Goal: Information Seeking & Learning: Check status

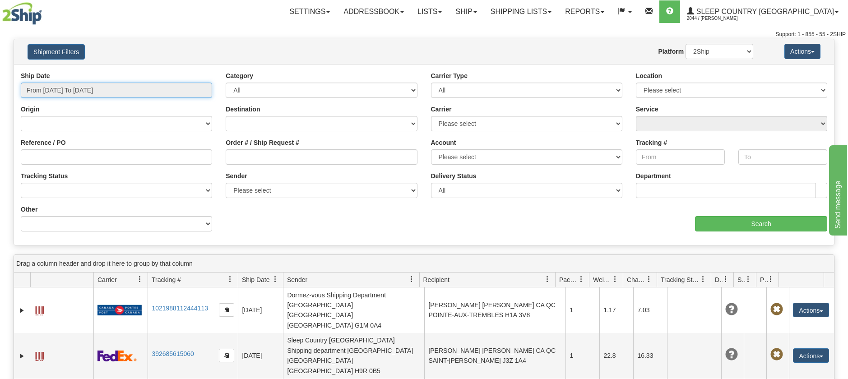
click at [82, 87] on input "From 08/29/2025 To 08/30/2025" at bounding box center [116, 90] width 191 height 15
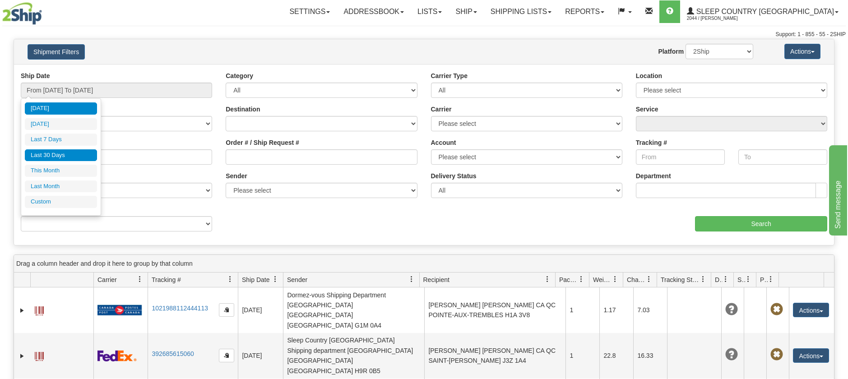
click at [71, 155] on li "Last 30 Days" at bounding box center [61, 155] width 72 height 12
type input "From [DATE] To [DATE]"
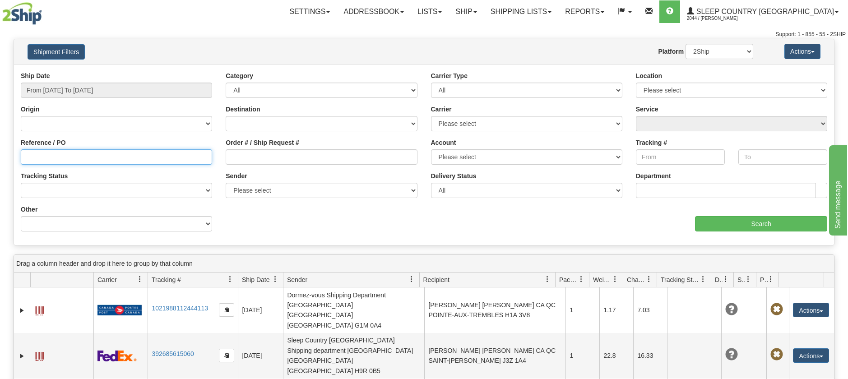
click at [67, 158] on input "Reference / PO" at bounding box center [116, 156] width 191 height 15
paste input "9007I034488"
type input "9007I034488"
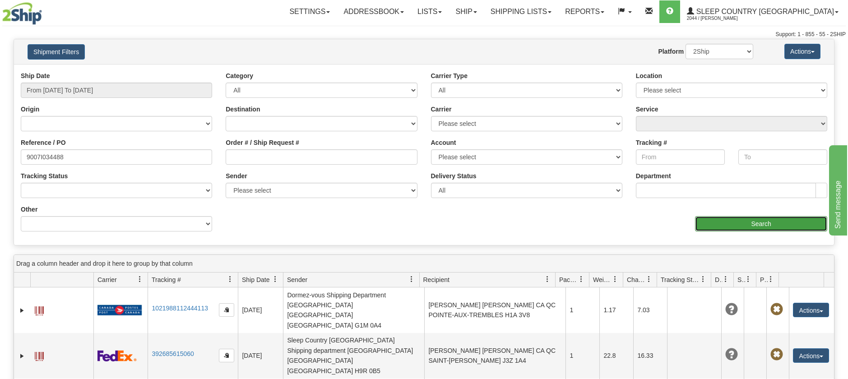
click at [752, 220] on input "Search" at bounding box center [761, 223] width 132 height 15
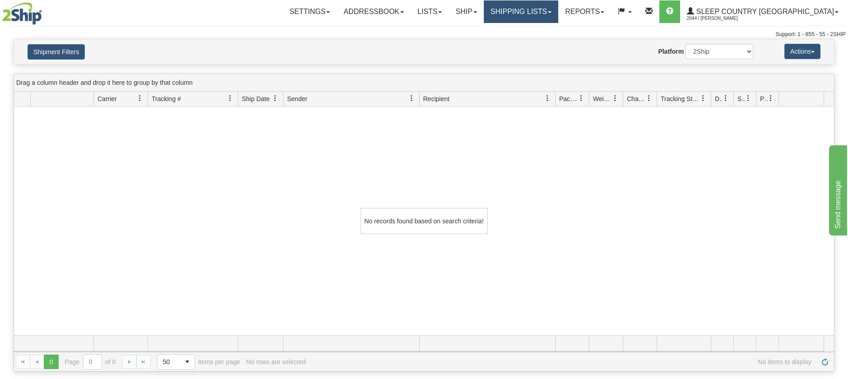
click at [548, 9] on link "Shipping lists" at bounding box center [521, 11] width 74 height 23
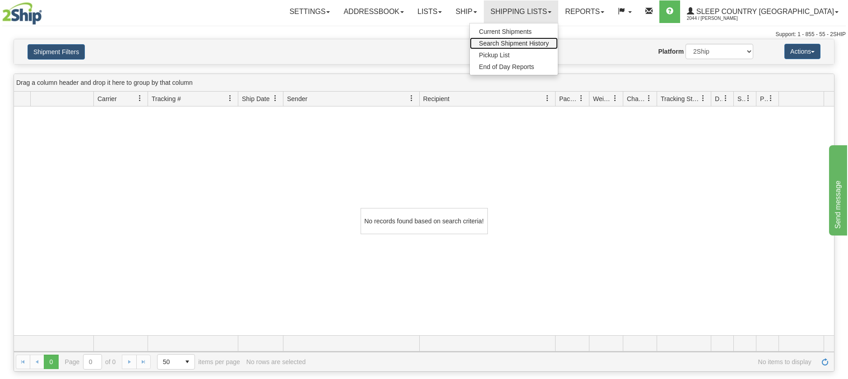
click at [535, 42] on span "Search Shipment History" at bounding box center [514, 43] width 70 height 7
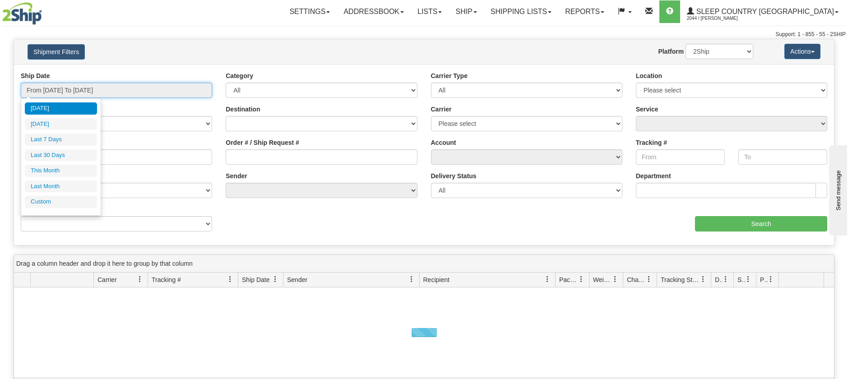
click at [131, 89] on input "From 08/29/2025 To 08/30/2025" at bounding box center [116, 90] width 191 height 15
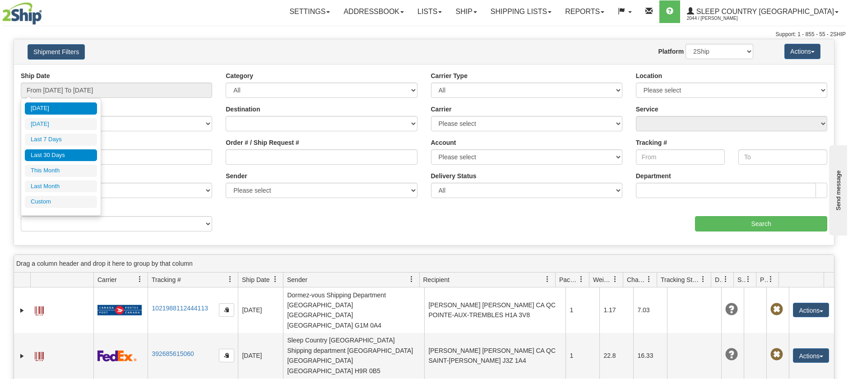
click at [55, 153] on li "Last 30 Days" at bounding box center [61, 155] width 72 height 12
type input "From [DATE] To [DATE]"
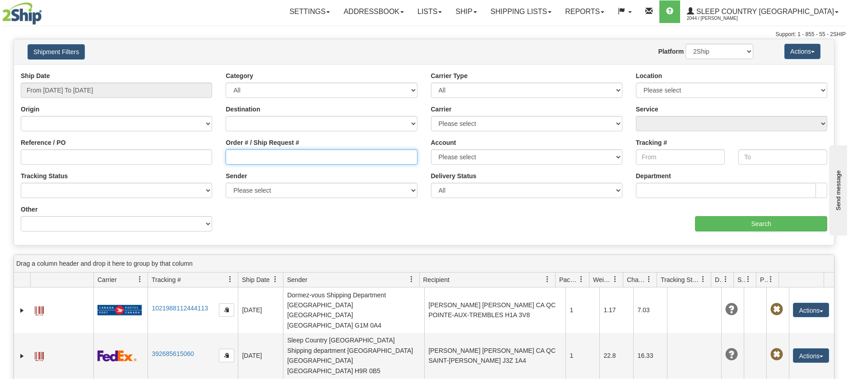
click at [239, 154] on input "Order # / Ship Request #" at bounding box center [321, 156] width 191 height 15
paste input "9007I034488"
type input "9007I034488"
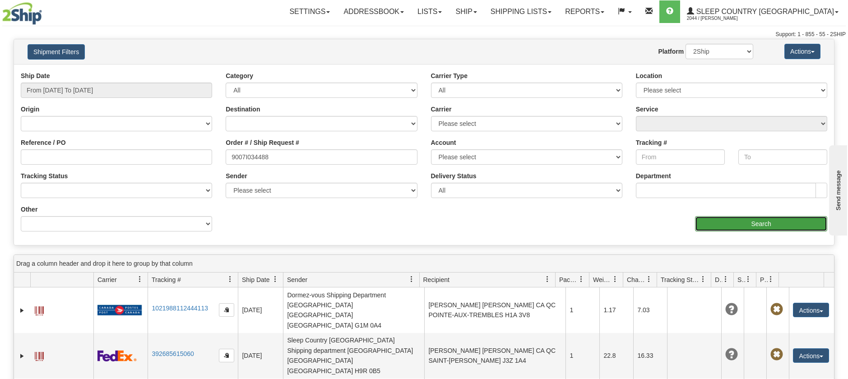
click at [696, 225] on input "Search" at bounding box center [761, 223] width 132 height 15
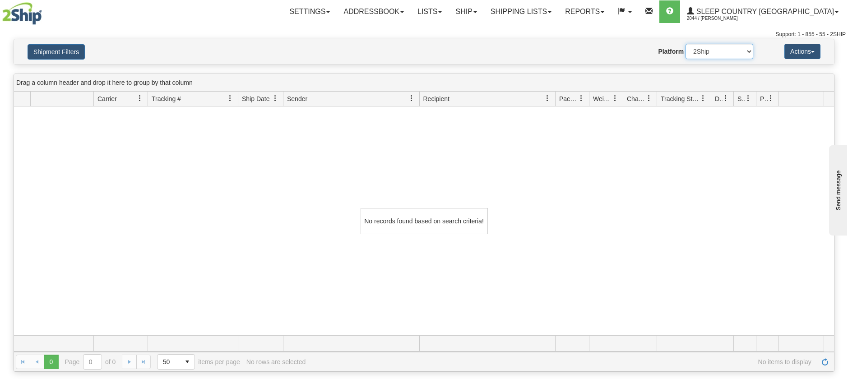
click at [742, 56] on select "2Ship Imported" at bounding box center [719, 51] width 68 height 15
select select "1"
click at [685, 44] on select "2Ship Imported" at bounding box center [719, 51] width 68 height 15
click at [651, 198] on div "No records found based on search criteria!" at bounding box center [424, 220] width 820 height 229
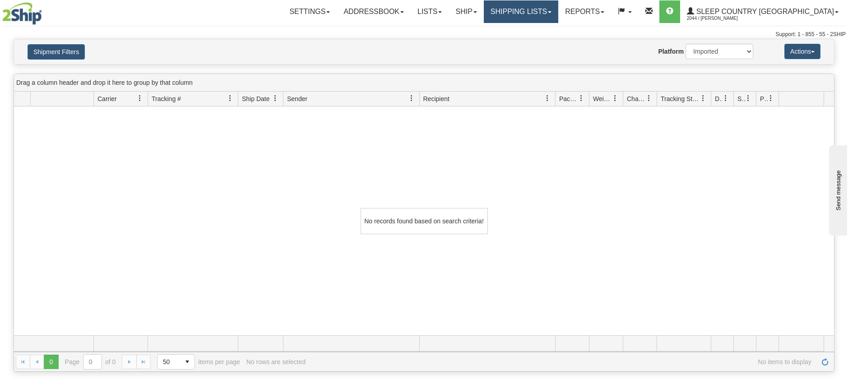
click at [558, 8] on link "Shipping lists" at bounding box center [521, 11] width 74 height 23
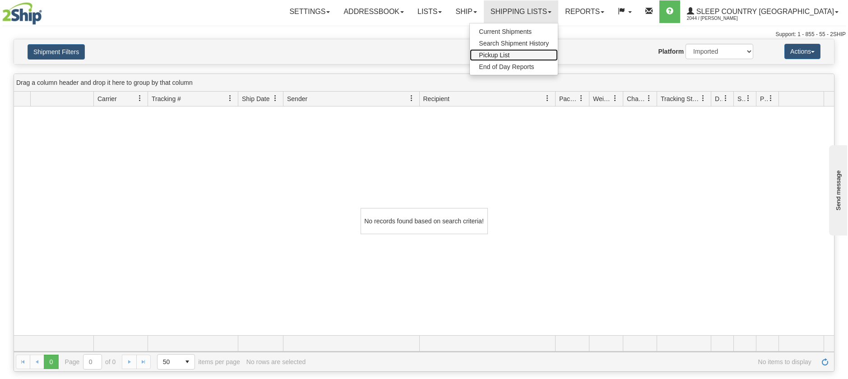
click at [551, 49] on link "Pickup List" at bounding box center [514, 55] width 88 height 12
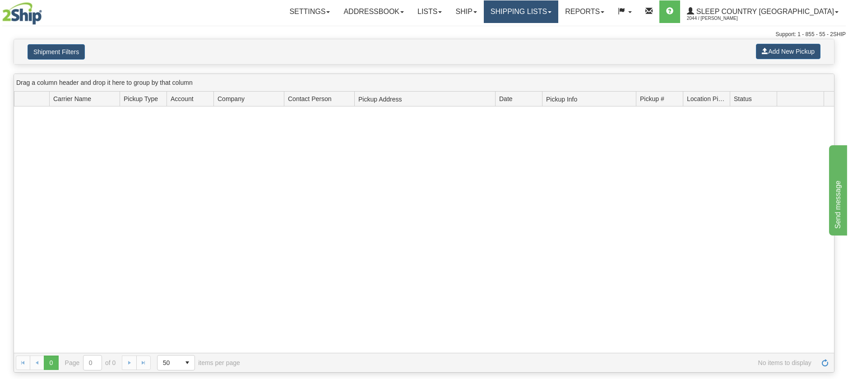
click at [558, 16] on link "Shipping lists" at bounding box center [521, 11] width 74 height 23
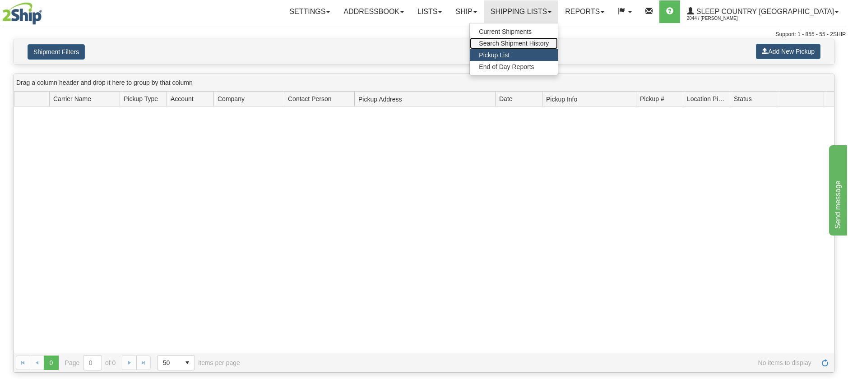
click at [544, 44] on span "Search Shipment History" at bounding box center [514, 43] width 70 height 7
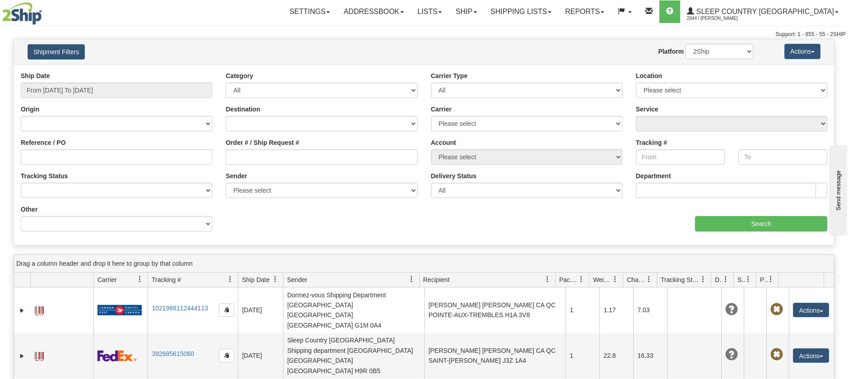
drag, startPoint x: 88, startPoint y: 81, endPoint x: 88, endPoint y: 92, distance: 11.7
click at [88, 81] on div "Ship Date From [DATE] To [DATE]" at bounding box center [116, 84] width 191 height 27
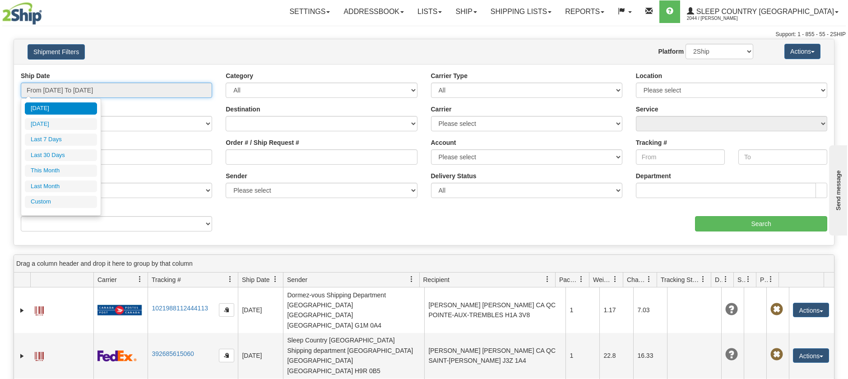
click at [93, 90] on input "From 08/29/2025 To 08/30/2025" at bounding box center [116, 90] width 191 height 15
drag, startPoint x: 52, startPoint y: 151, endPoint x: 190, endPoint y: 168, distance: 139.1
click at [55, 152] on li "Last 30 Days" at bounding box center [61, 155] width 72 height 12
type input "From [DATE] To [DATE]"
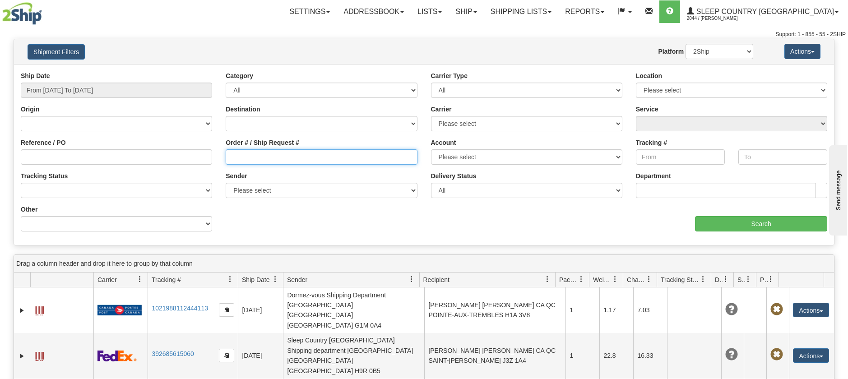
click at [263, 155] on input "Order # / Ship Request #" at bounding box center [321, 156] width 191 height 15
paste input "9007I034488"
type input "9007I034488"
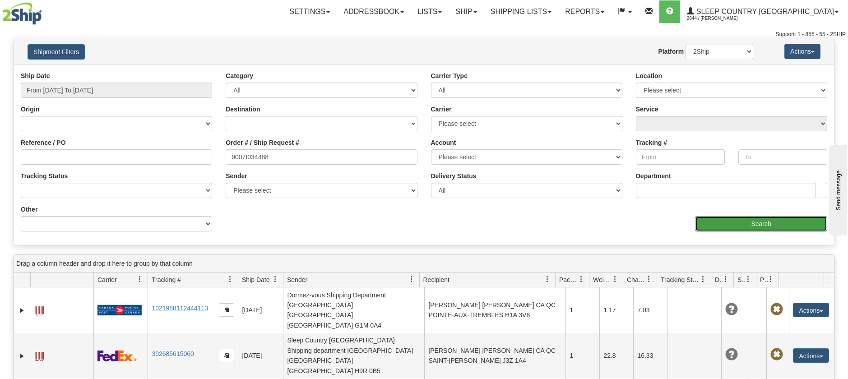
click at [726, 226] on input "Search" at bounding box center [761, 223] width 132 height 15
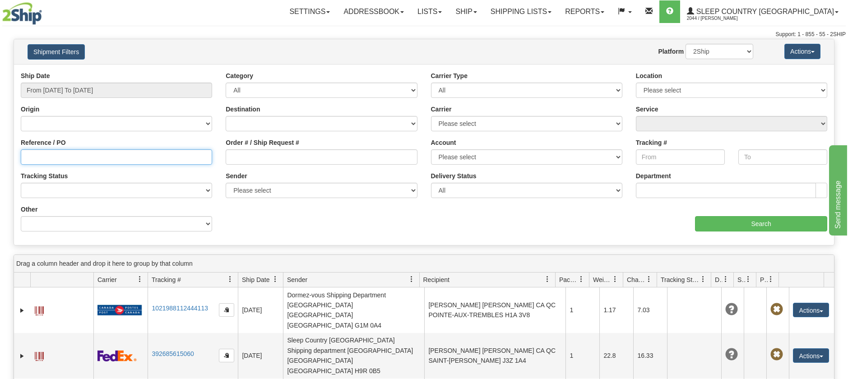
click at [55, 155] on input "Reference / PO" at bounding box center [116, 156] width 191 height 15
paste input "1054140"
type input "1054140"
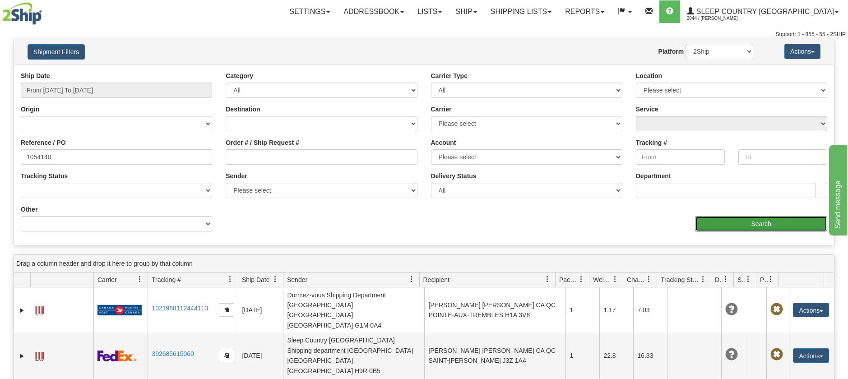
click at [744, 219] on input "Search" at bounding box center [761, 223] width 132 height 15
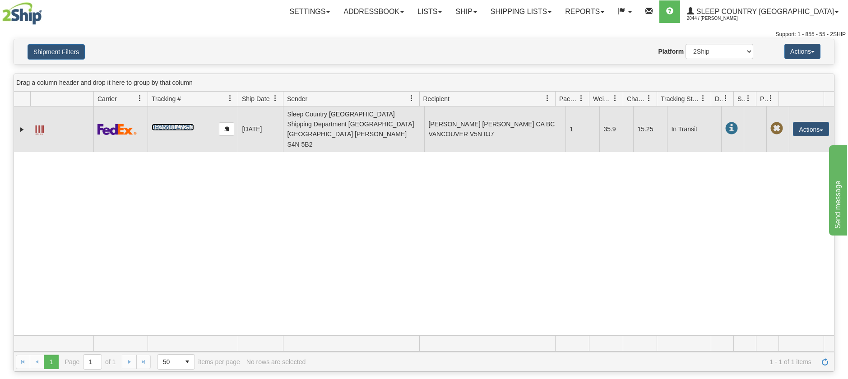
click at [164, 121] on td "392668147253" at bounding box center [193, 129] width 90 height 46
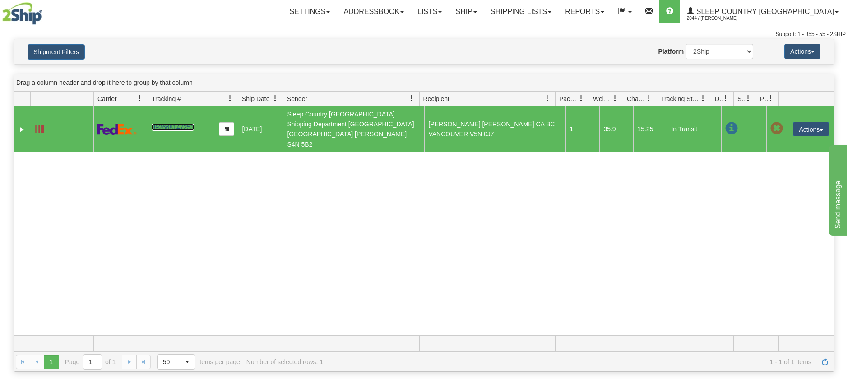
click at [175, 124] on link "392668147253" at bounding box center [173, 127] width 42 height 7
